Goal: Book appointment/travel/reservation

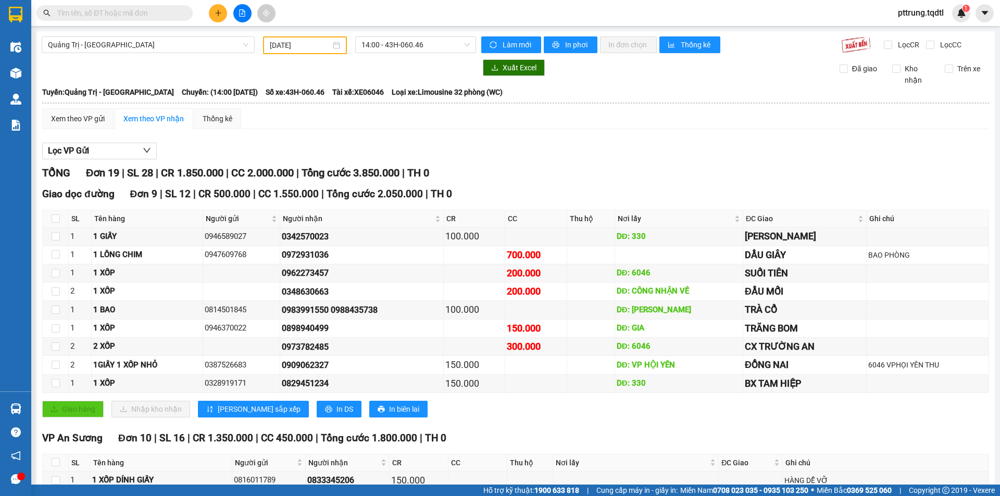
click at [300, 47] on input "[DATE]" at bounding box center [300, 45] width 61 height 11
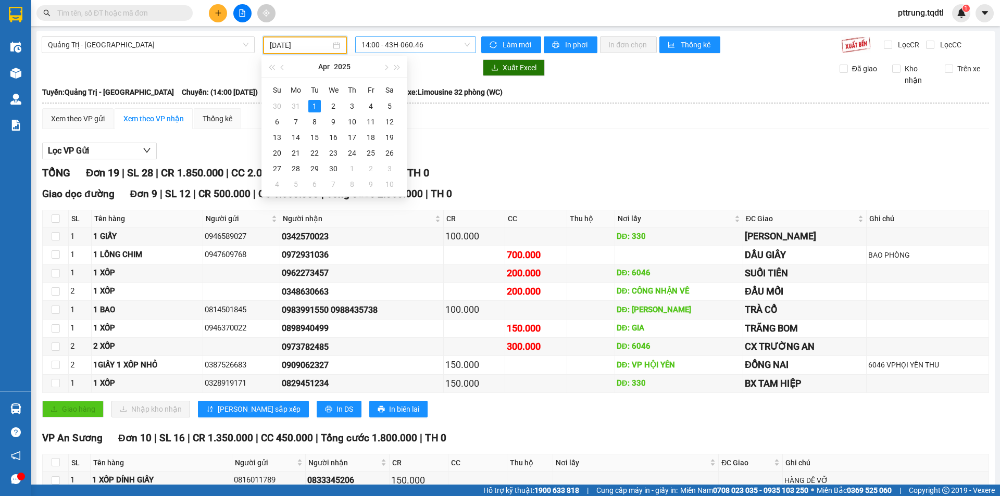
click at [391, 48] on span "14:00 - 43H-060.46" at bounding box center [416, 45] width 108 height 16
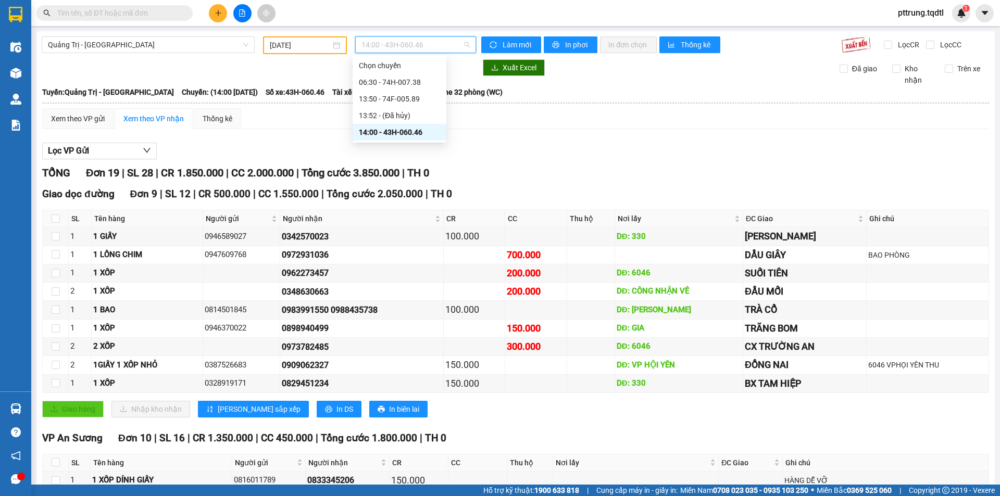
click at [312, 50] on input "[DATE]" at bounding box center [300, 45] width 61 height 11
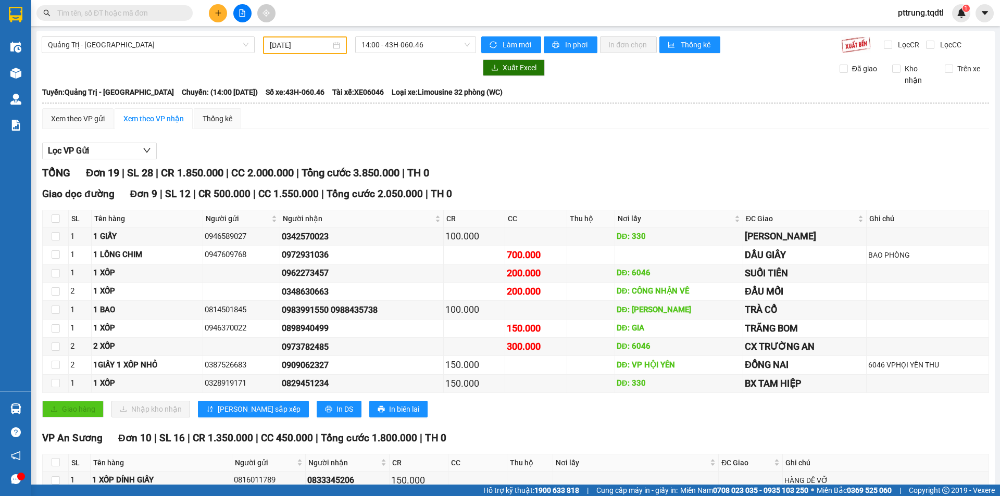
click at [430, 65] on div at bounding box center [259, 67] width 434 height 17
click at [427, 40] on span "14:00 - 43H-060.46" at bounding box center [416, 45] width 108 height 16
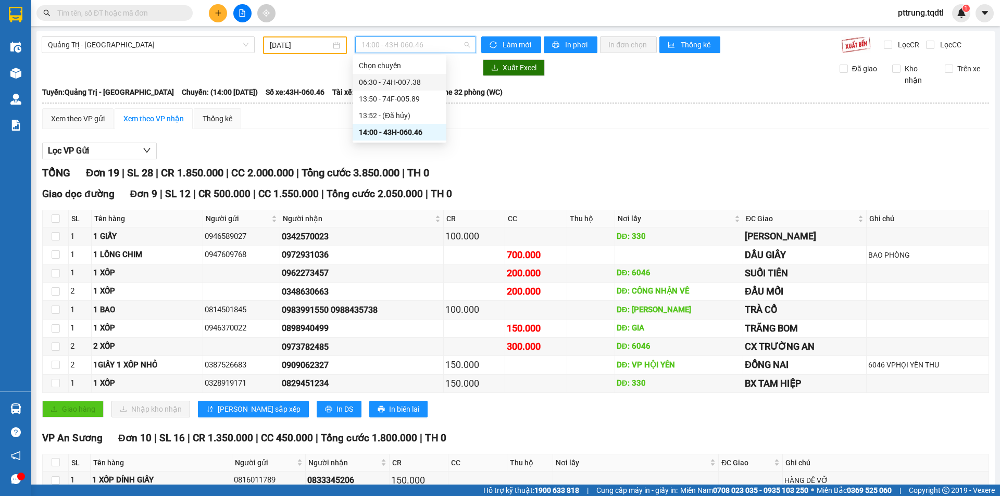
click at [289, 48] on input "[DATE]" at bounding box center [300, 45] width 61 height 11
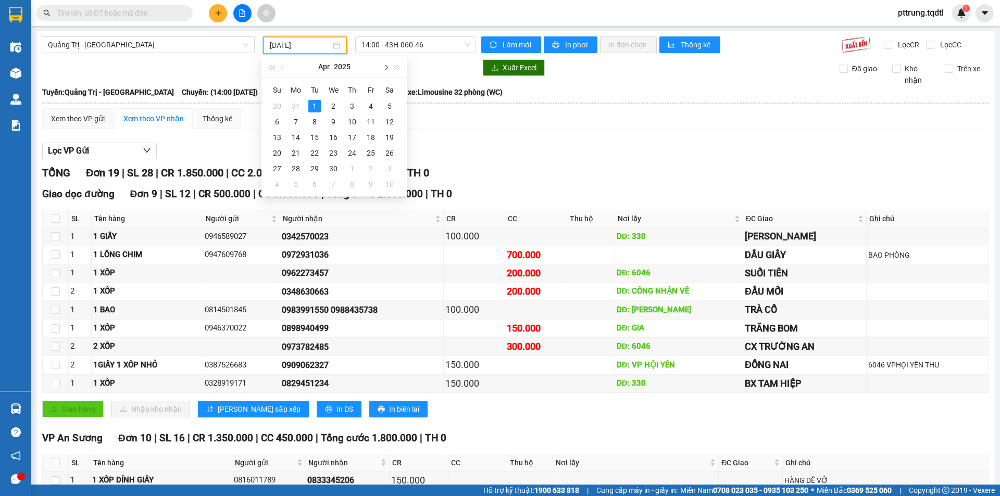
click at [391, 68] on button "button" at bounding box center [385, 66] width 11 height 21
click at [354, 139] on div "14" at bounding box center [352, 137] width 13 height 13
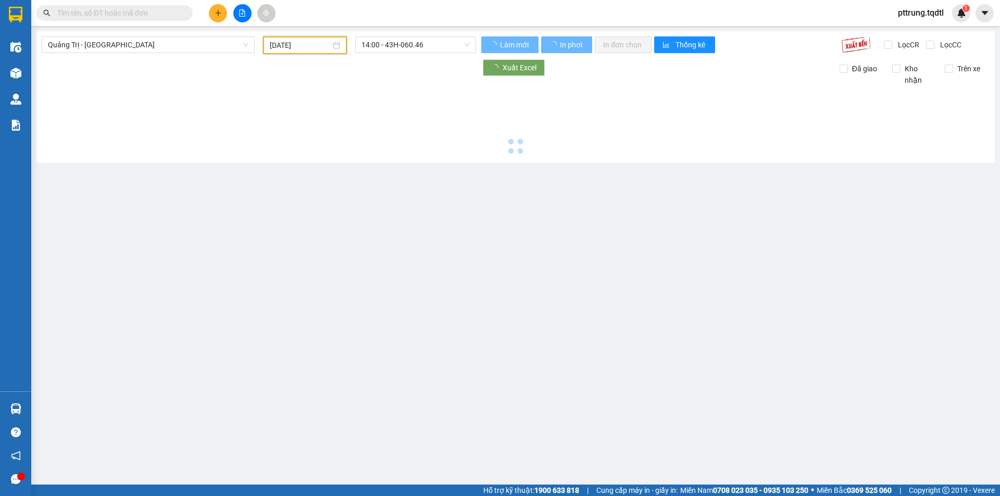
type input "[DATE]"
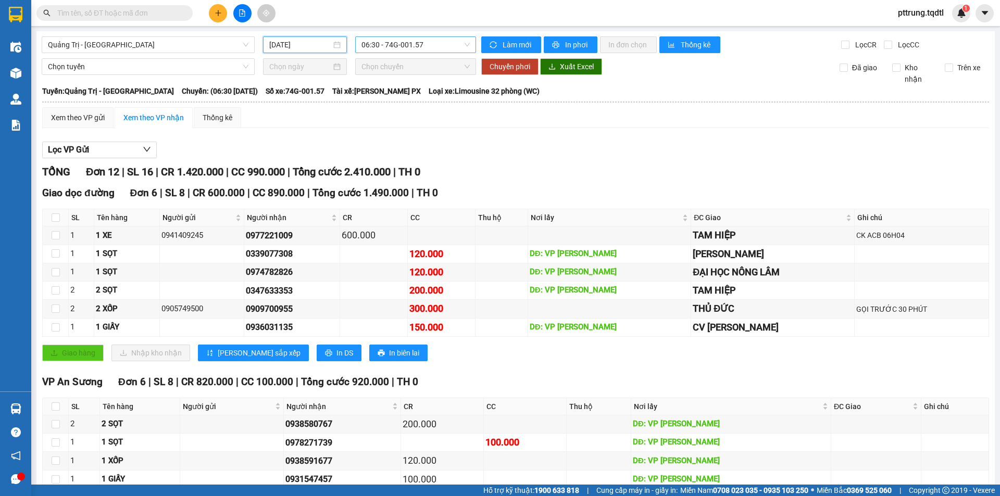
click at [386, 51] on span "06:30 - 74G-001.57" at bounding box center [416, 45] width 108 height 16
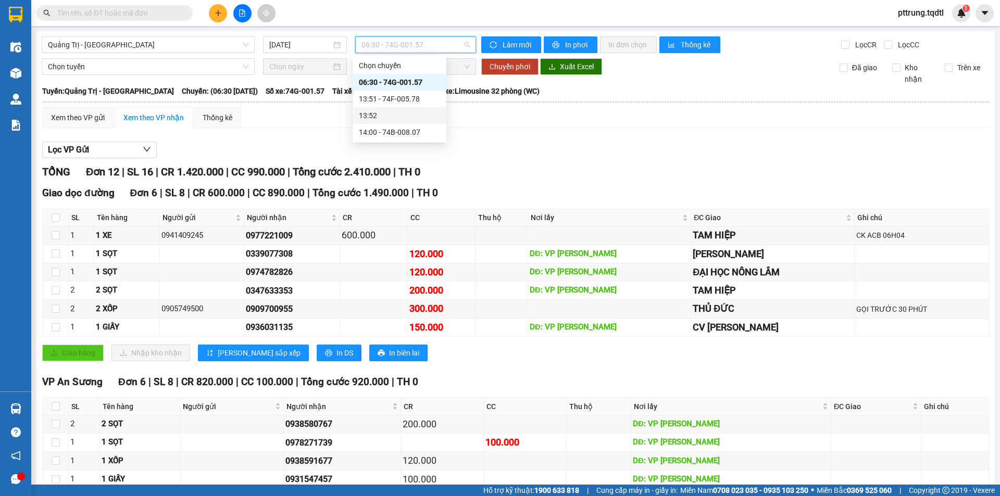
click at [564, 134] on div "Xem theo VP gửi Xem theo VP nhận Thống kê Lọc VP Gửi TỔNG Đơn 12 | SL 16 | CR …" at bounding box center [515, 335] width 947 height 456
